Goal: Transaction & Acquisition: Purchase product/service

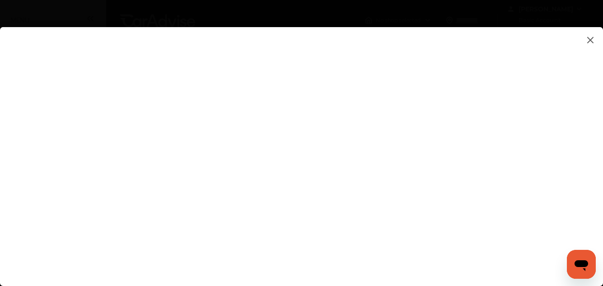
click at [531, 123] on flutter-view at bounding box center [301, 147] width 603 height 241
click at [587, 39] on img at bounding box center [590, 39] width 11 height 11
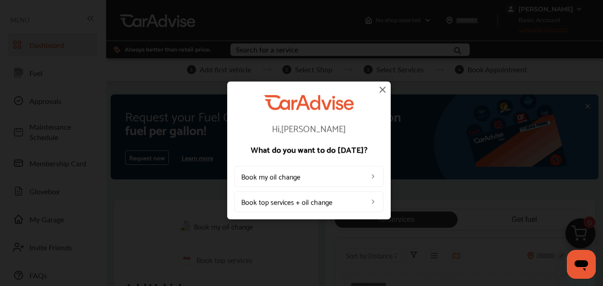
click at [382, 89] on img at bounding box center [382, 89] width 11 height 11
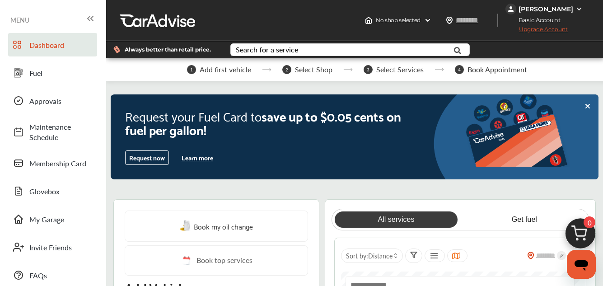
click at [202, 164] on button "Learn more" at bounding box center [197, 158] width 39 height 14
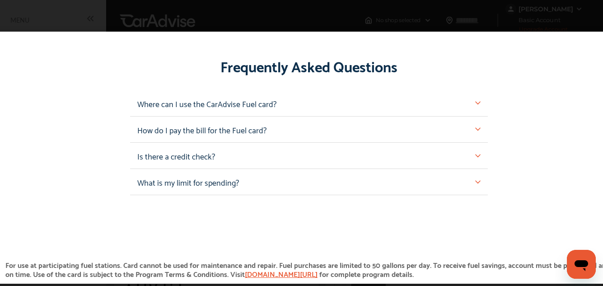
scroll to position [848, 0]
click at [475, 126] on img at bounding box center [477, 128] width 5 height 5
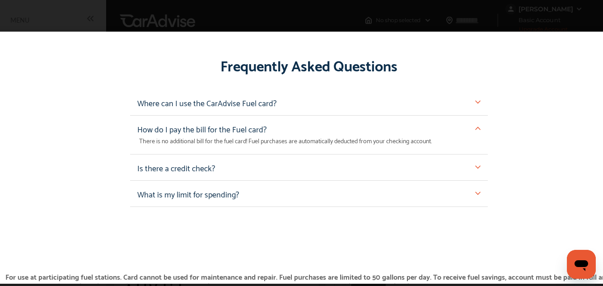
click at [475, 165] on img at bounding box center [477, 166] width 5 height 5
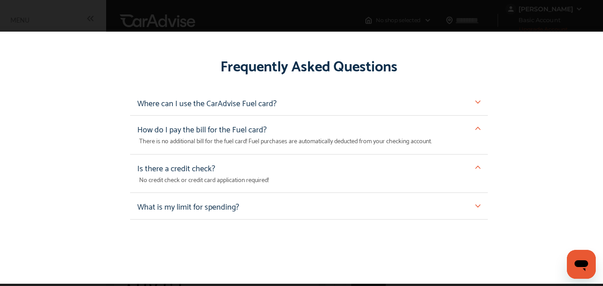
click at [475, 165] on img at bounding box center [477, 166] width 5 height 5
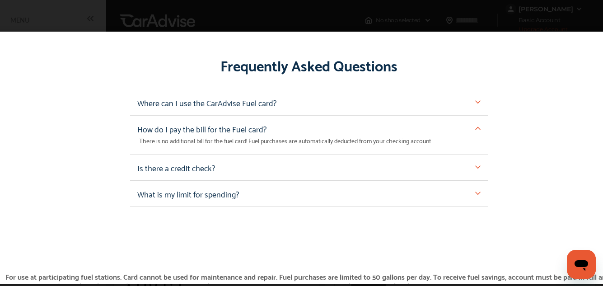
click at [475, 191] on img at bounding box center [477, 193] width 5 height 5
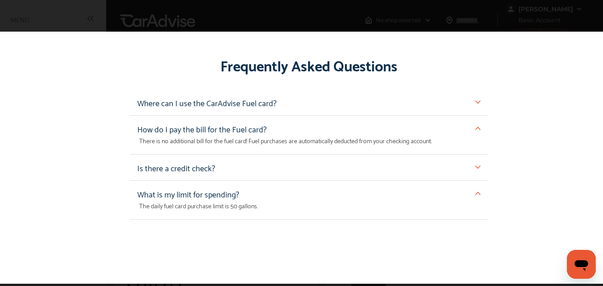
click at [475, 191] on img at bounding box center [477, 193] width 5 height 5
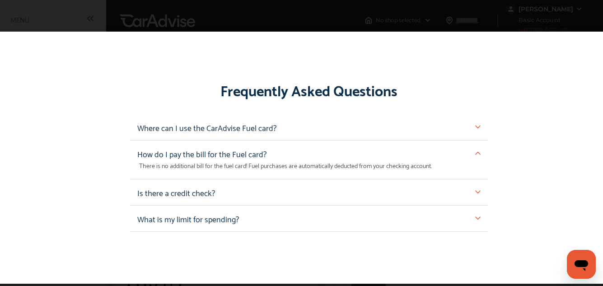
scroll to position [824, 0]
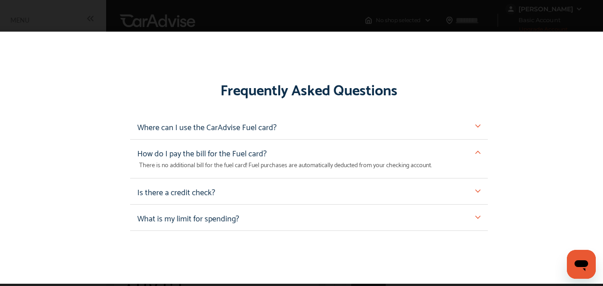
click at [475, 123] on img at bounding box center [477, 125] width 5 height 5
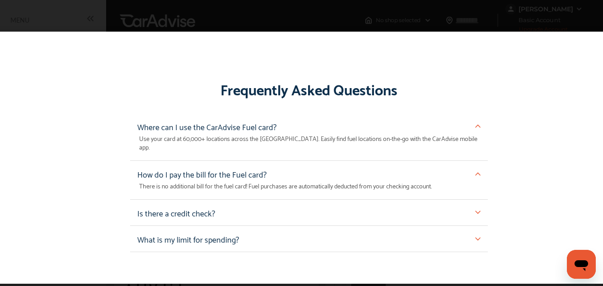
click at [475, 123] on img at bounding box center [477, 125] width 5 height 5
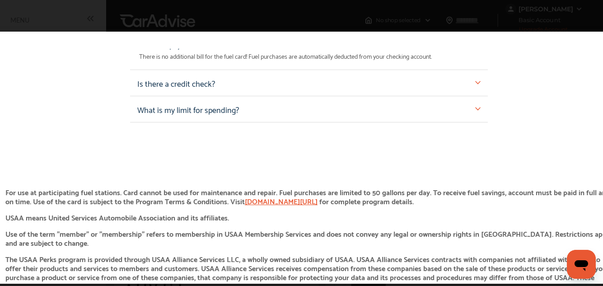
scroll to position [1000, 0]
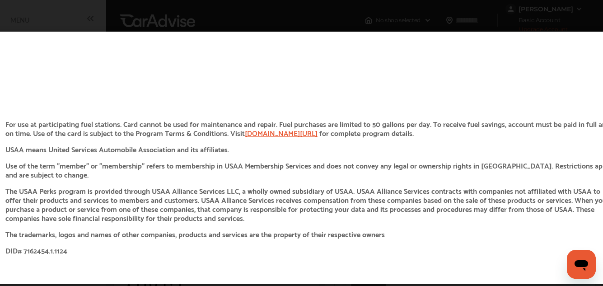
click at [276, 129] on link "[DOMAIN_NAME][URL]" at bounding box center [281, 133] width 73 height 12
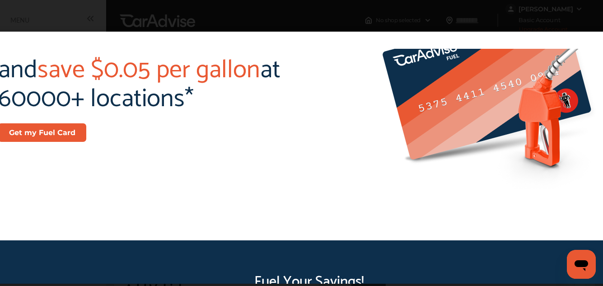
scroll to position [188, 0]
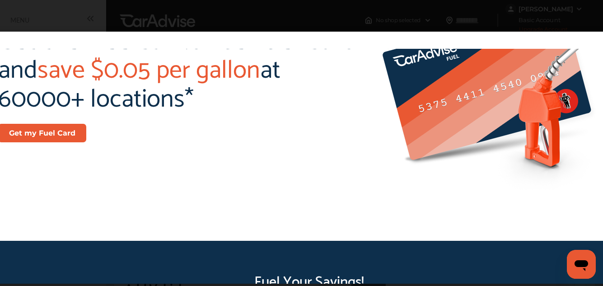
click at [50, 128] on button "Get my Fuel Card" at bounding box center [42, 133] width 88 height 19
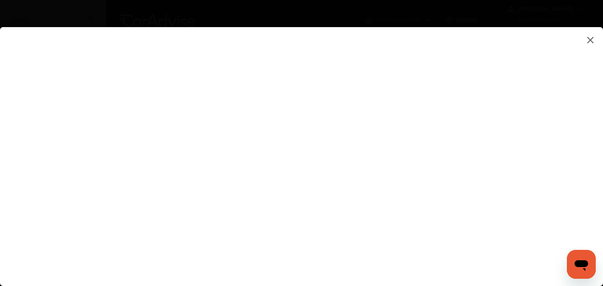
click at [530, 125] on flutter-view at bounding box center [301, 147] width 603 height 241
click at [410, 104] on flutter-view at bounding box center [301, 147] width 603 height 241
type textarea "**********"
click at [403, 136] on flutter-view "**********" at bounding box center [301, 147] width 603 height 241
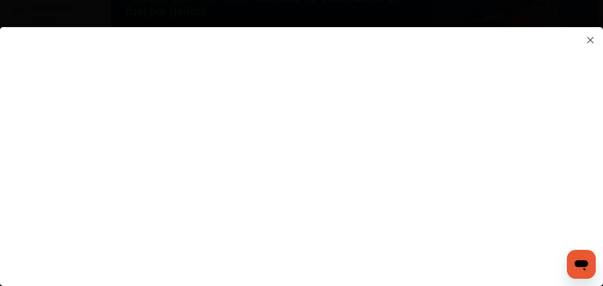
click at [534, 117] on flutter-view at bounding box center [301, 147] width 603 height 241
click at [593, 11] on div at bounding box center [309, 150] width 618 height 300
click at [602, 167] on flutter-view at bounding box center [301, 147] width 603 height 241
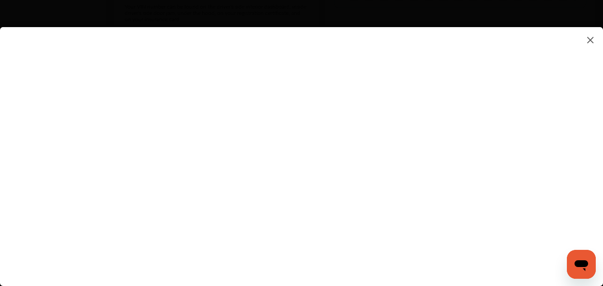
click at [589, 42] on img at bounding box center [590, 39] width 11 height 11
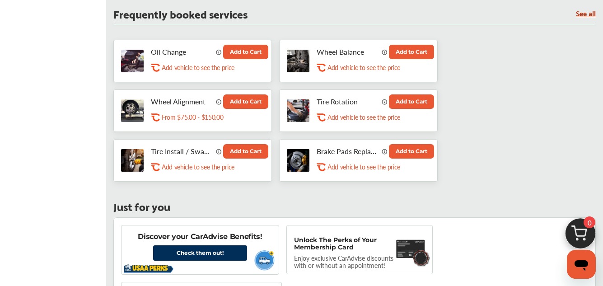
scroll to position [498, 0]
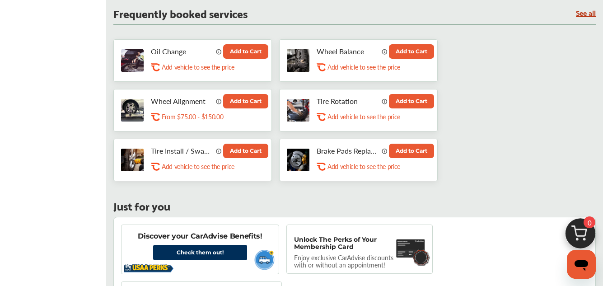
click at [232, 59] on button "Add to Cart" at bounding box center [245, 51] width 45 height 14
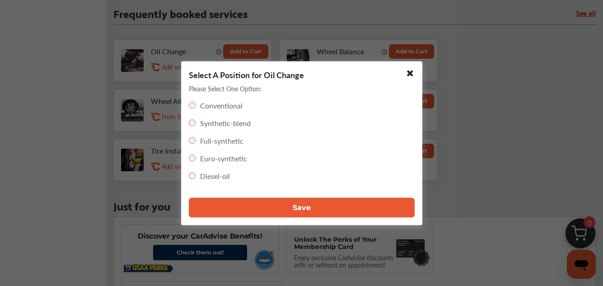
click at [272, 208] on button "Save" at bounding box center [302, 207] width 226 height 20
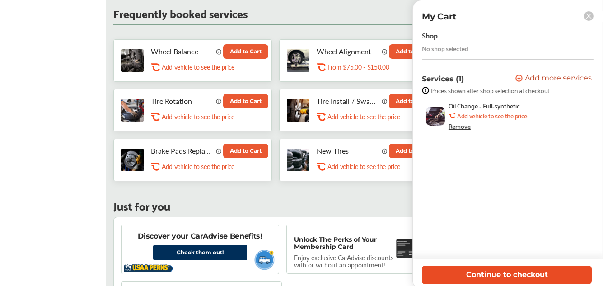
click at [514, 276] on button "Continue to checkout" at bounding box center [507, 275] width 170 height 19
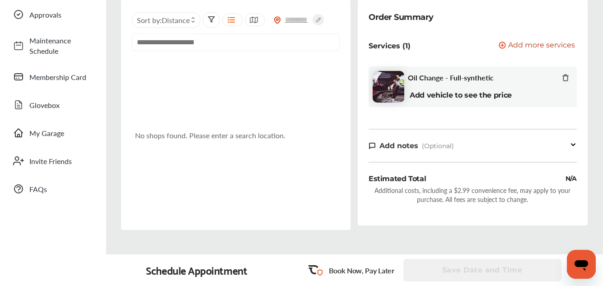
scroll to position [78, 0]
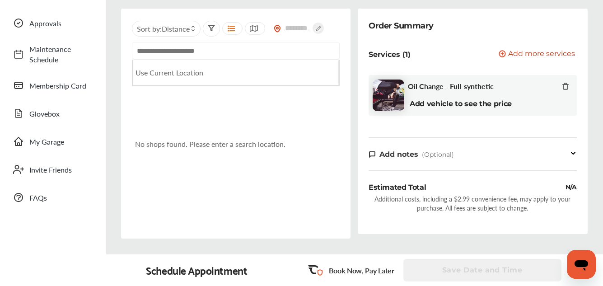
click at [265, 60] on input "text" at bounding box center [236, 51] width 208 height 18
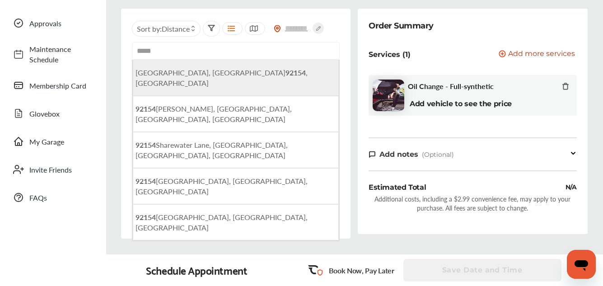
click at [233, 92] on li "[GEOGRAPHIC_DATA] , [GEOGRAPHIC_DATA]" at bounding box center [236, 78] width 207 height 36
type input "**********"
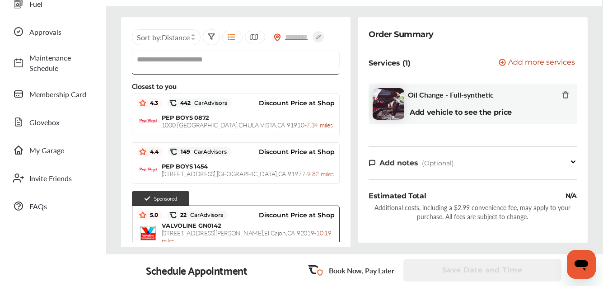
scroll to position [0, 0]
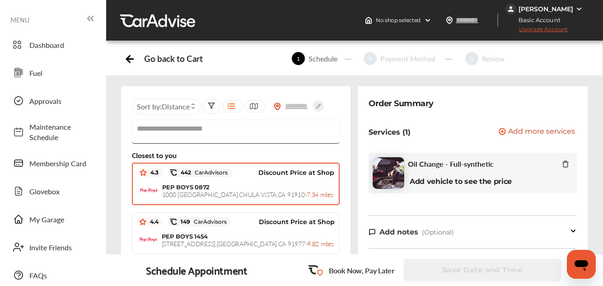
click at [310, 179] on div "Discount Price at Shop" at bounding box center [283, 173] width 103 height 14
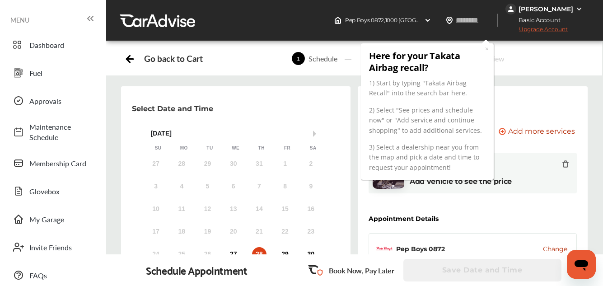
click at [172, 64] on div "Go back to Cart" at bounding box center [173, 58] width 58 height 10
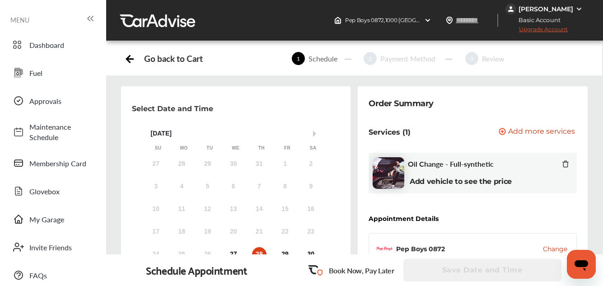
click at [577, 12] on img at bounding box center [579, 8] width 7 height 7
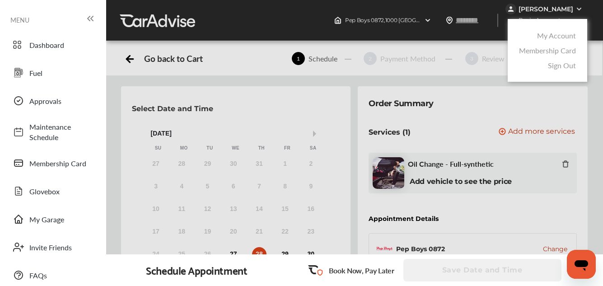
click at [577, 12] on div at bounding box center [301, 165] width 603 height 331
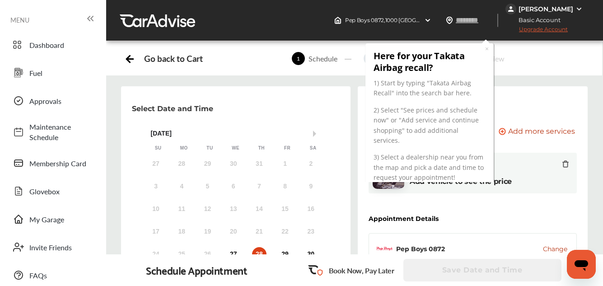
click at [577, 12] on img at bounding box center [579, 8] width 7 height 7
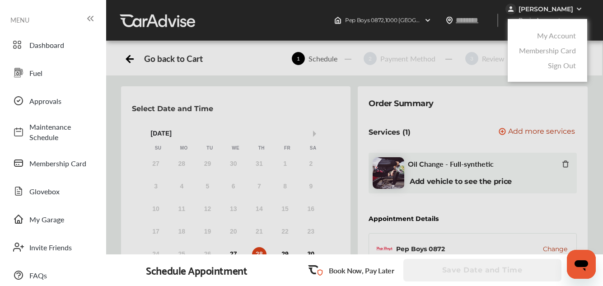
click at [564, 41] on link "My Account" at bounding box center [556, 35] width 39 height 10
